Goal: Communication & Community: Answer question/provide support

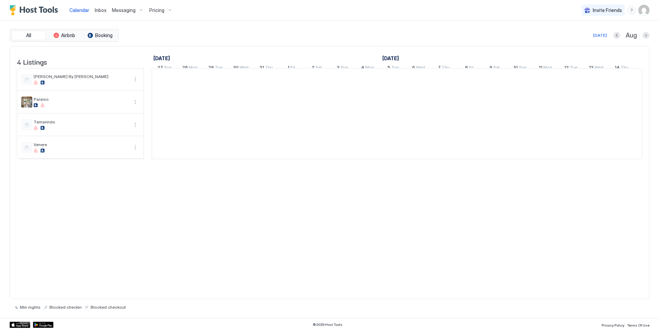
scroll to position [0, 382]
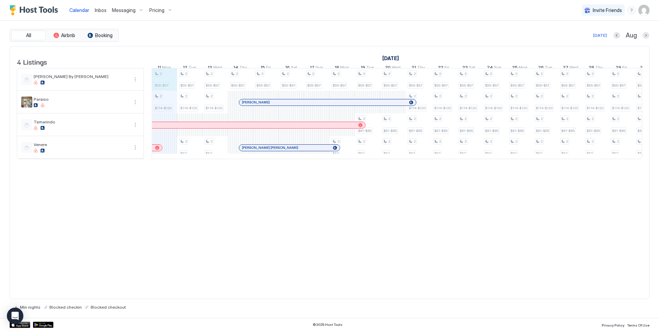
click at [171, 86] on div "2 $55-$57 2 $114-$120 2 $55-$57 2 $114-$120 2 $52 2 $55-$57 2 $114-$120 2 $52 2…" at bounding box center [520, 113] width 1499 height 90
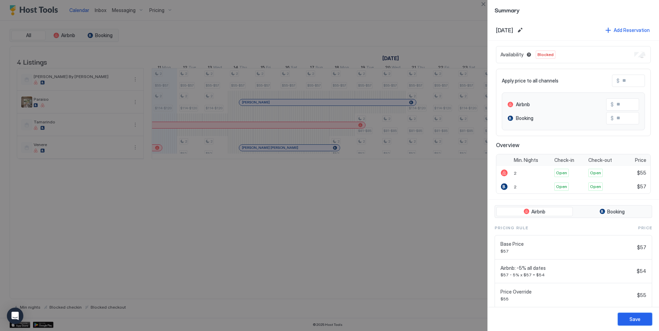
click at [642, 318] on button "Save" at bounding box center [635, 319] width 34 height 13
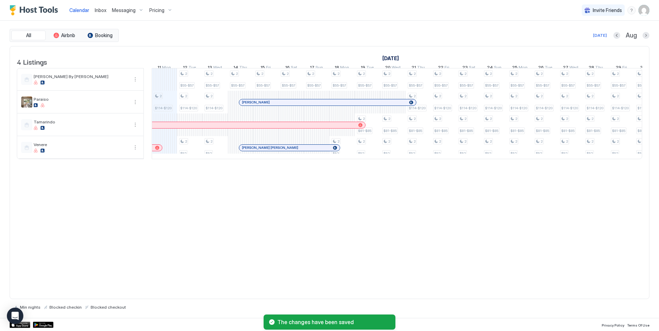
click at [98, 9] on span "Inbox" at bounding box center [101, 10] width 12 height 6
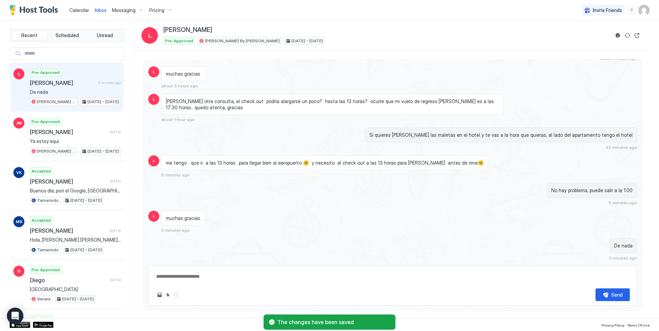
scroll to position [82, 0]
type textarea "*"
